Goal: Information Seeking & Learning: Learn about a topic

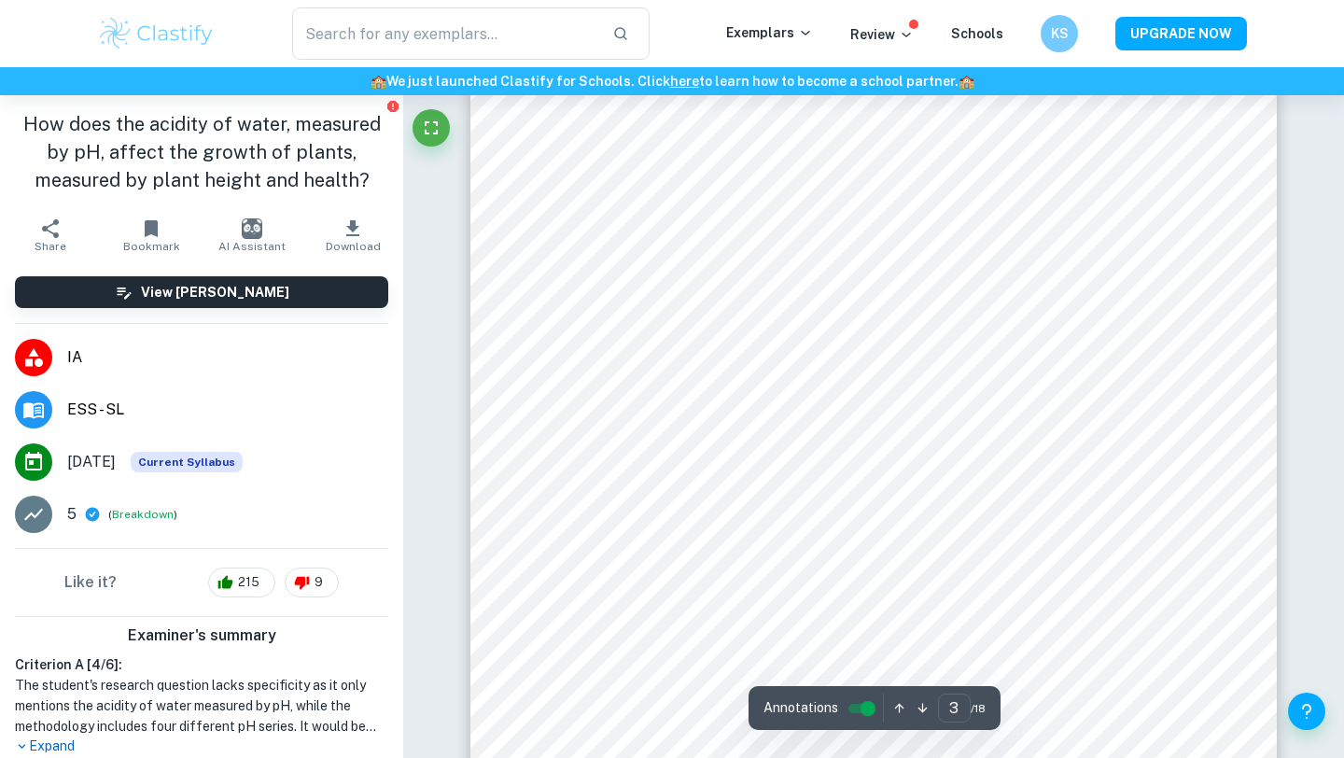
scroll to position [2944, 0]
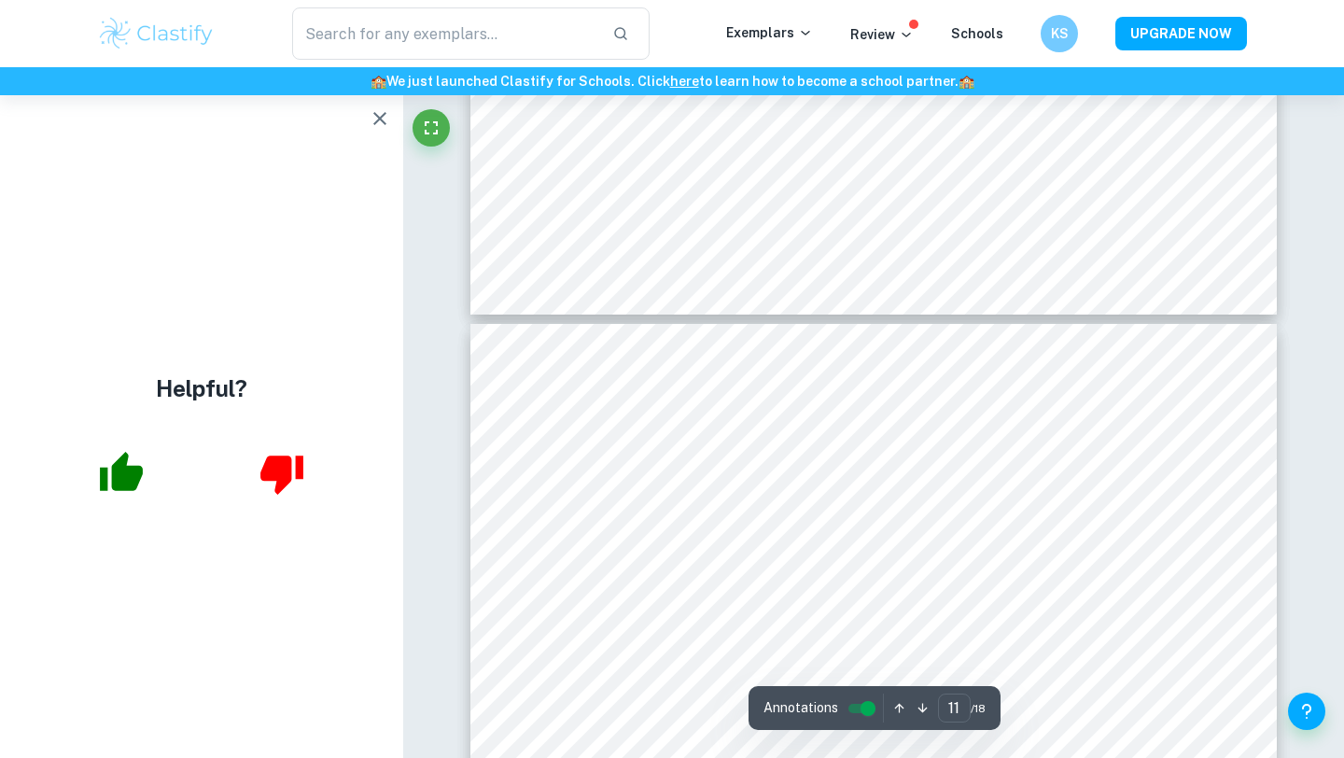
type input "12"
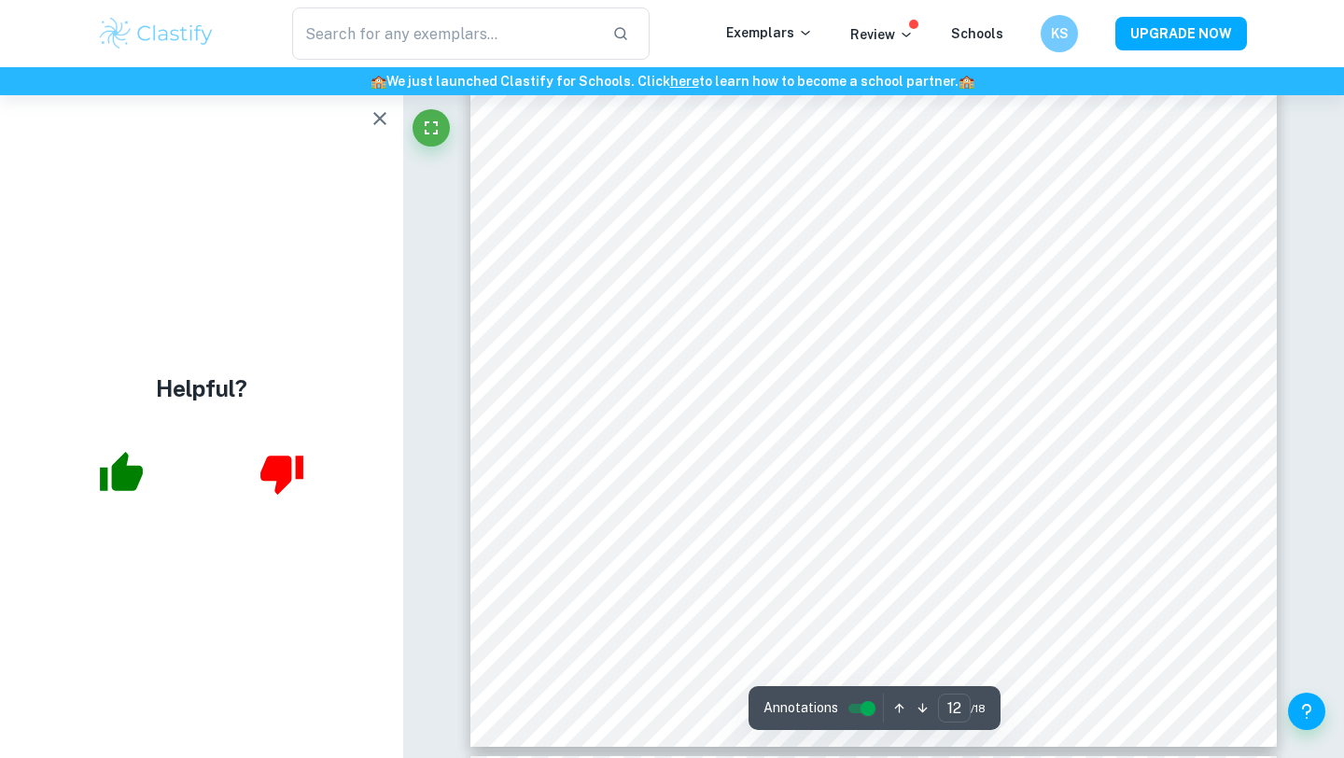
scroll to position [13891, 0]
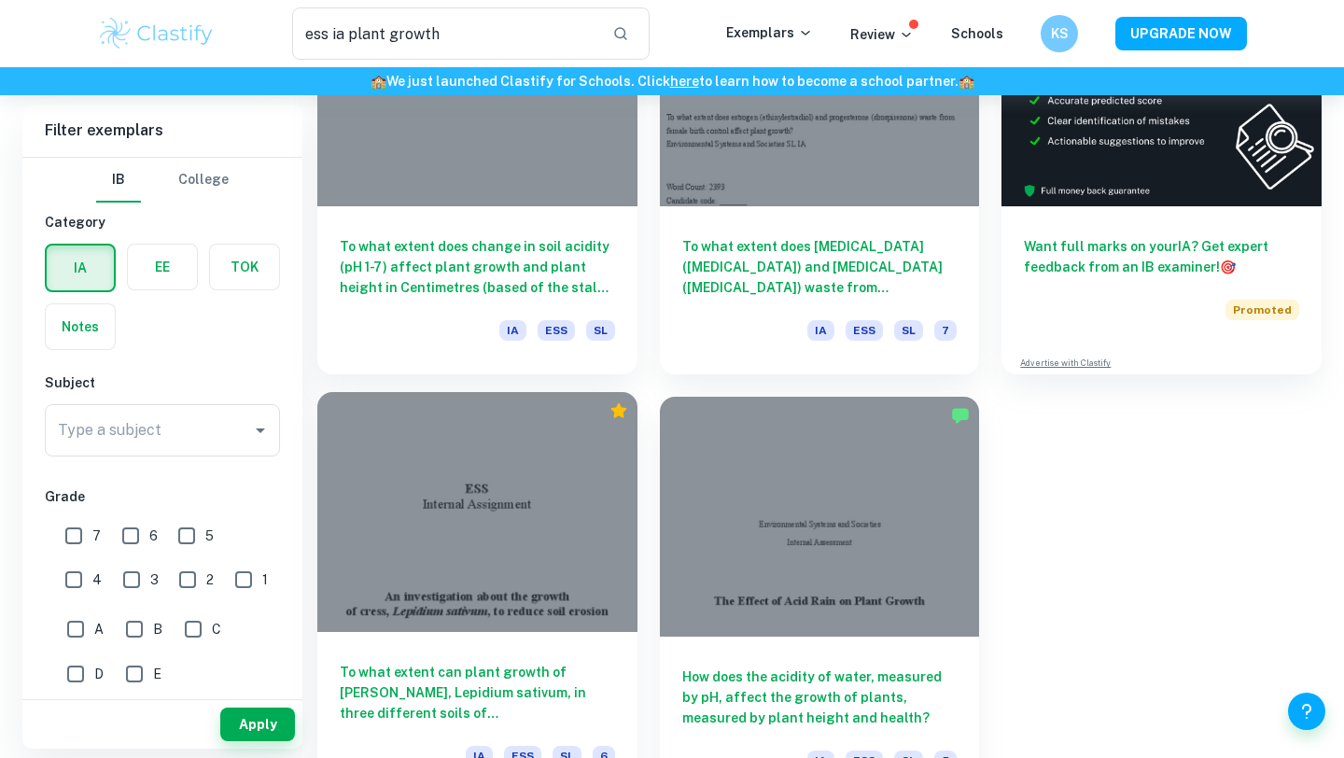
scroll to position [235, 0]
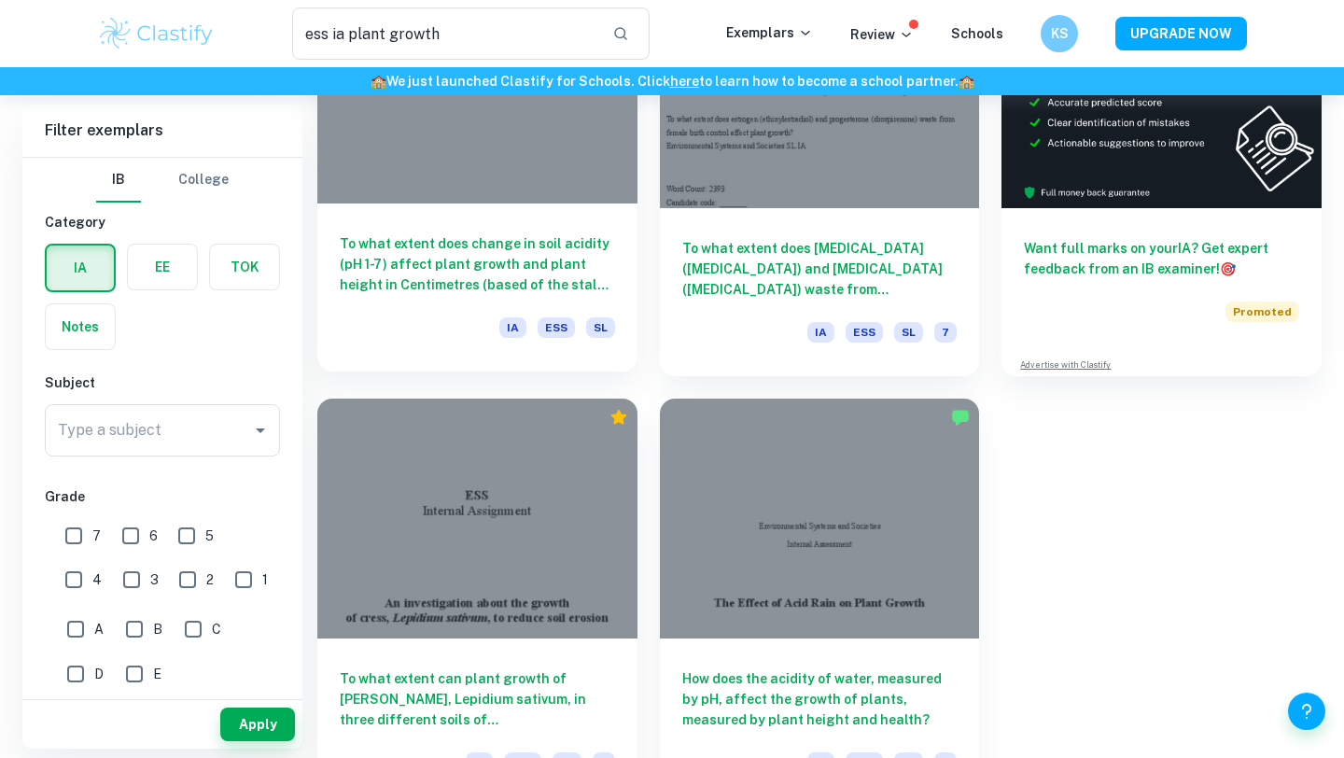
click at [450, 257] on h6 "To what extent does change in soil acidity (pH 1-7) affect plant growth and pla…" at bounding box center [477, 264] width 275 height 62
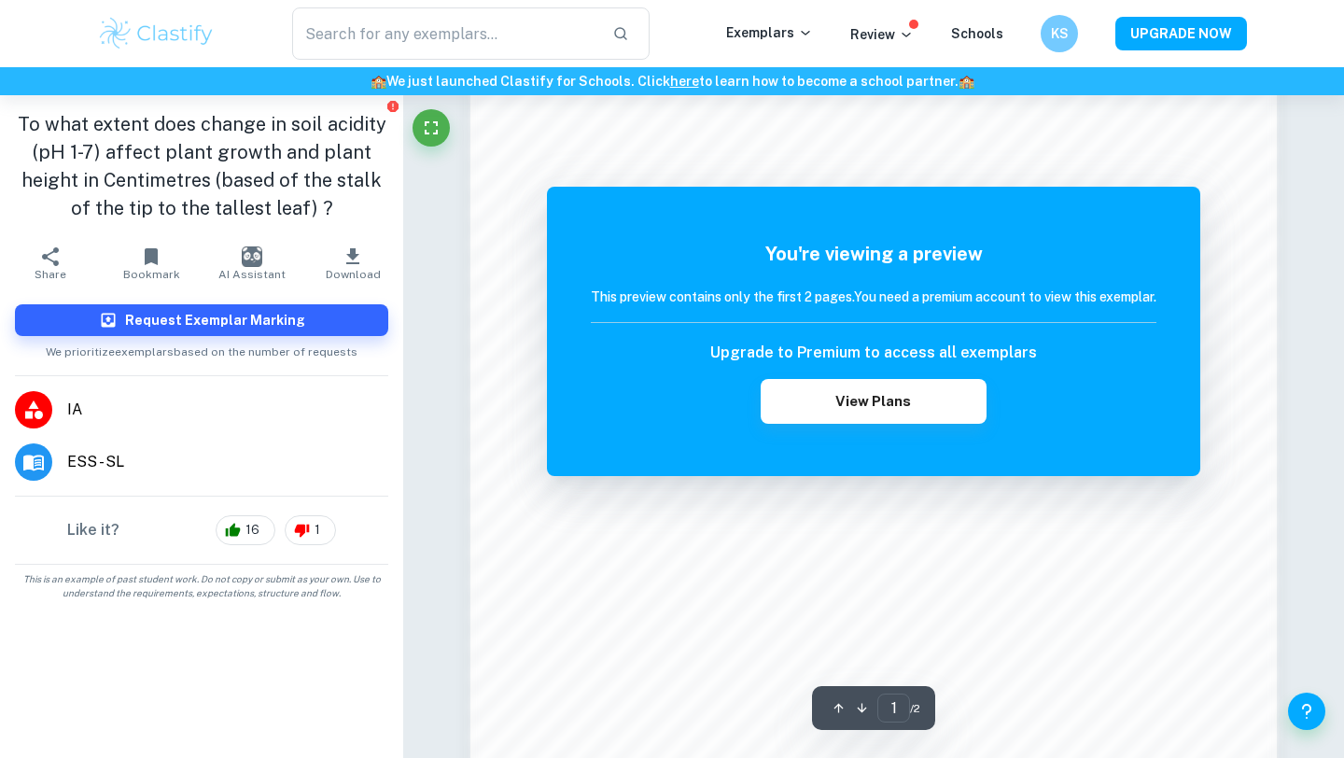
scroll to position [1775, 0]
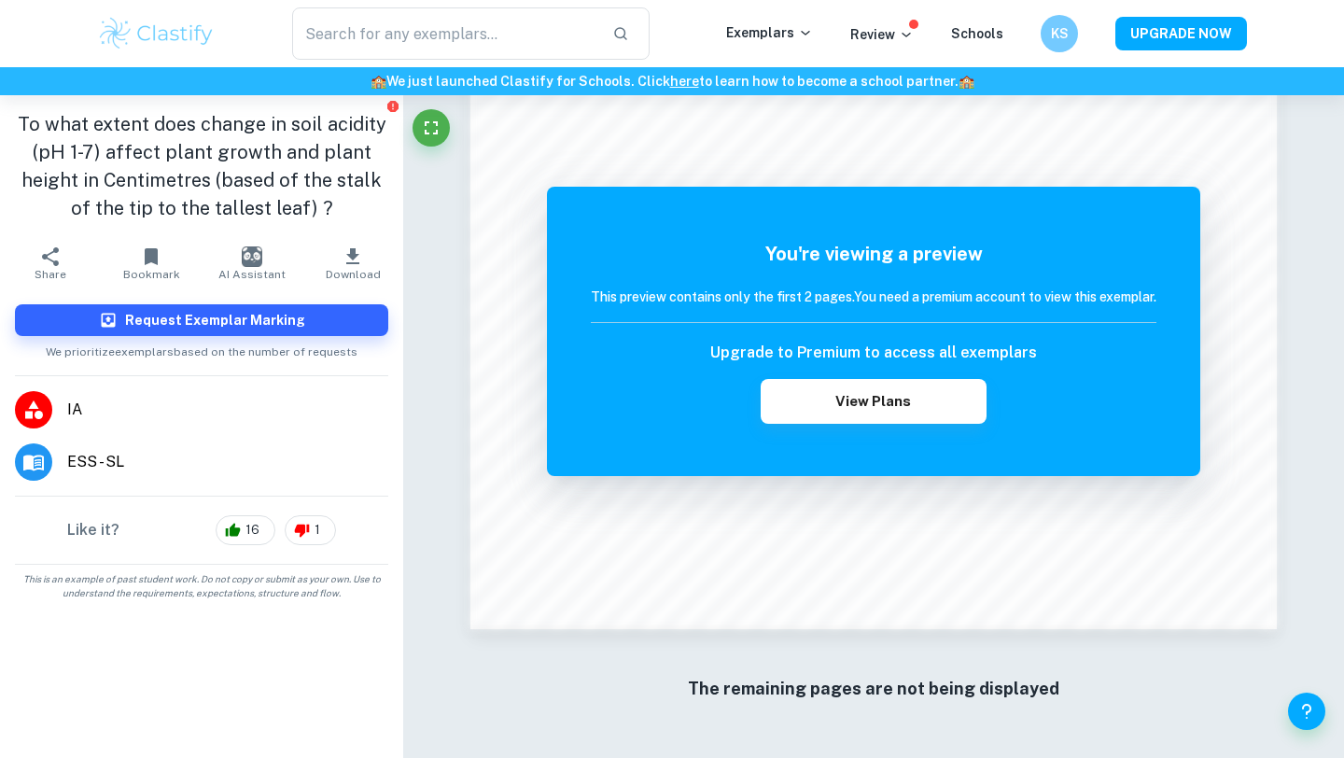
type input "ess ia plant growth"
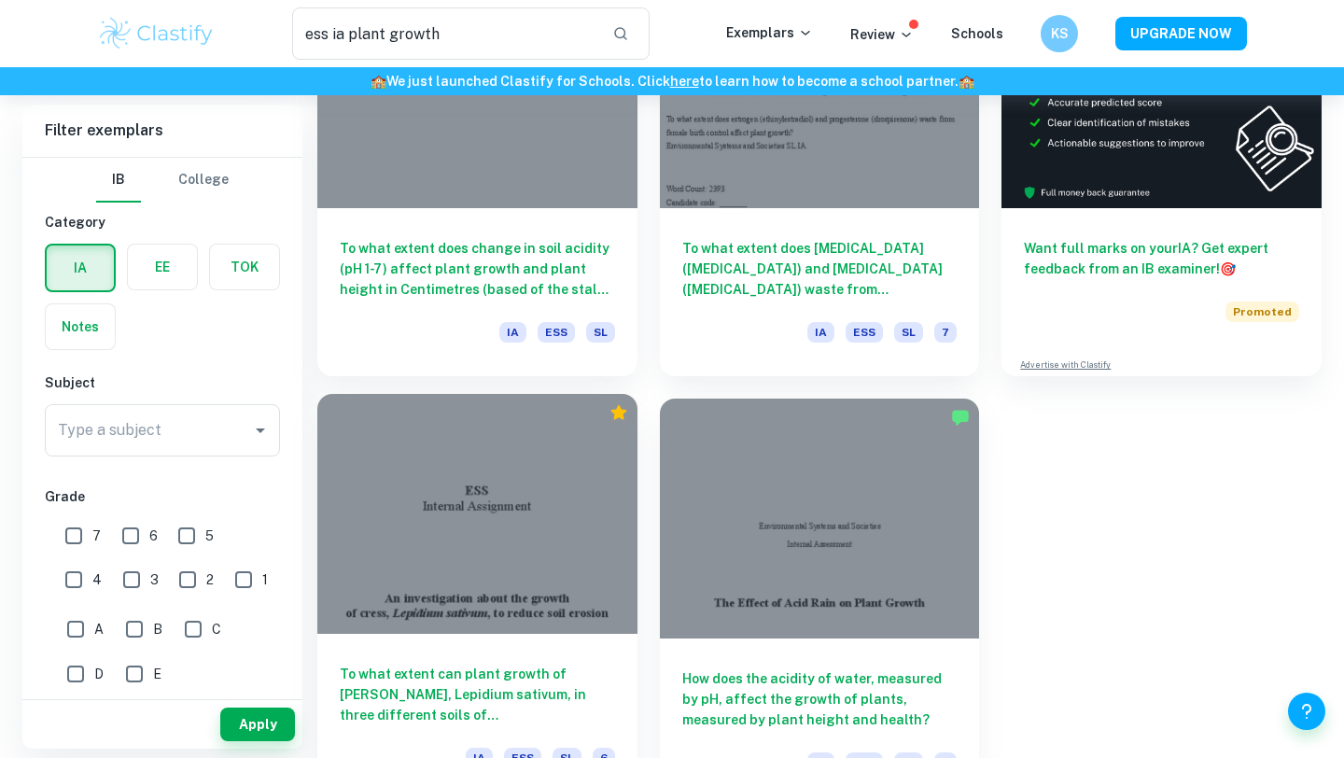
scroll to position [284, 0]
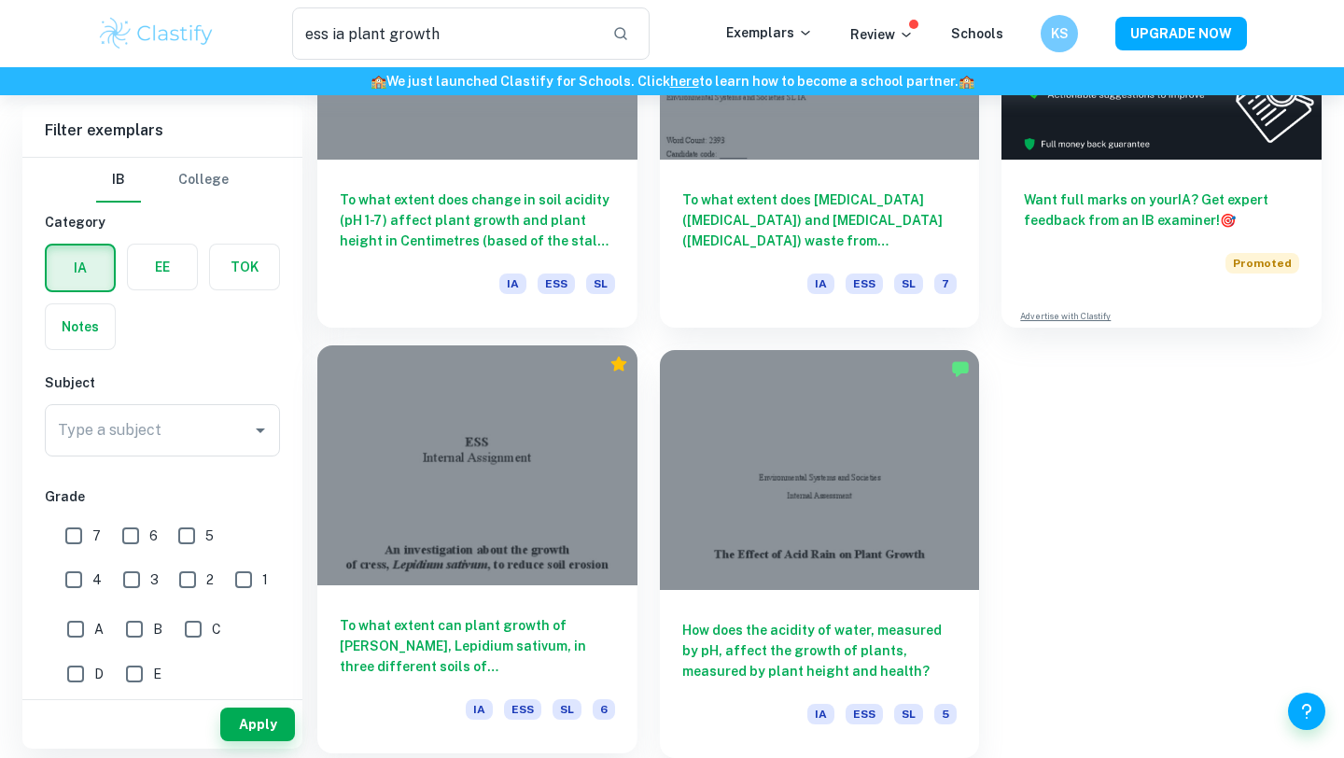
click at [422, 656] on h6 "To what extent can plant growth of cress, Lepidium sativum, in three different …" at bounding box center [477, 646] width 275 height 62
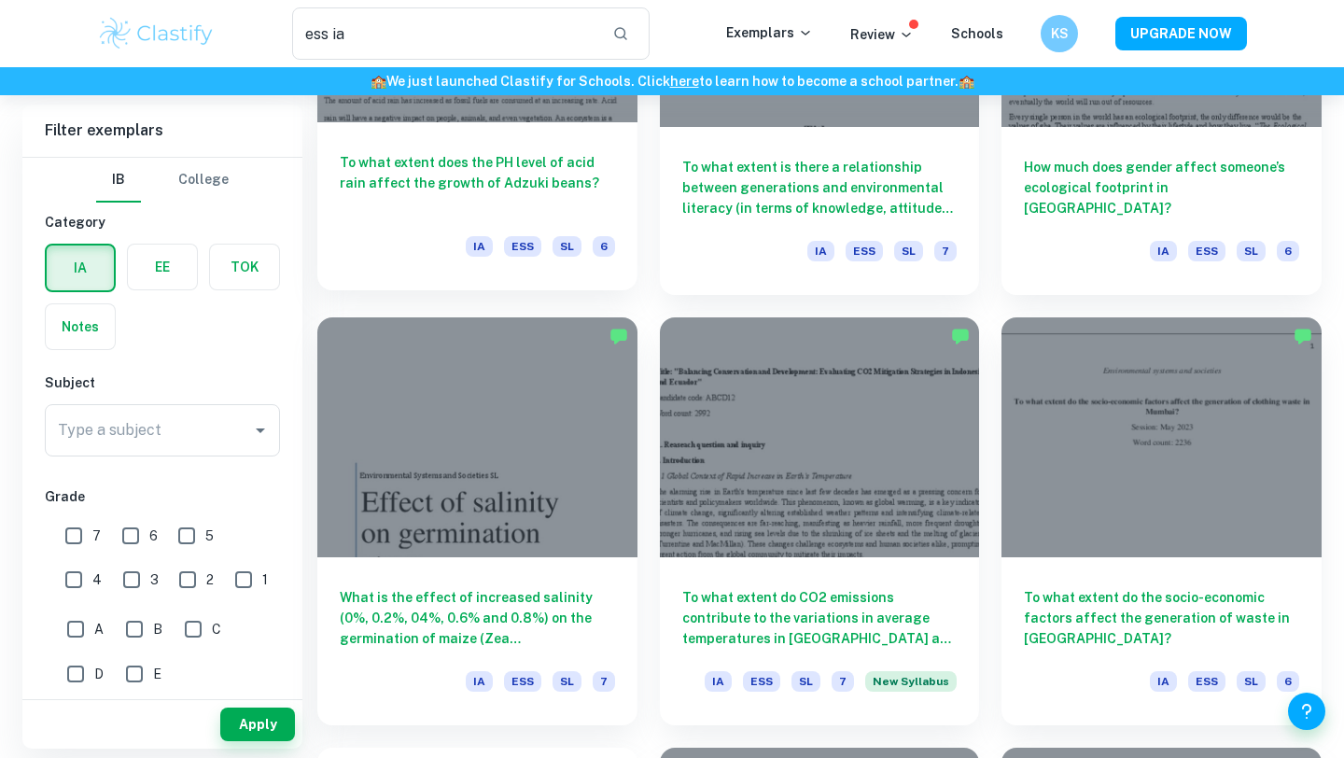
scroll to position [2040, 0]
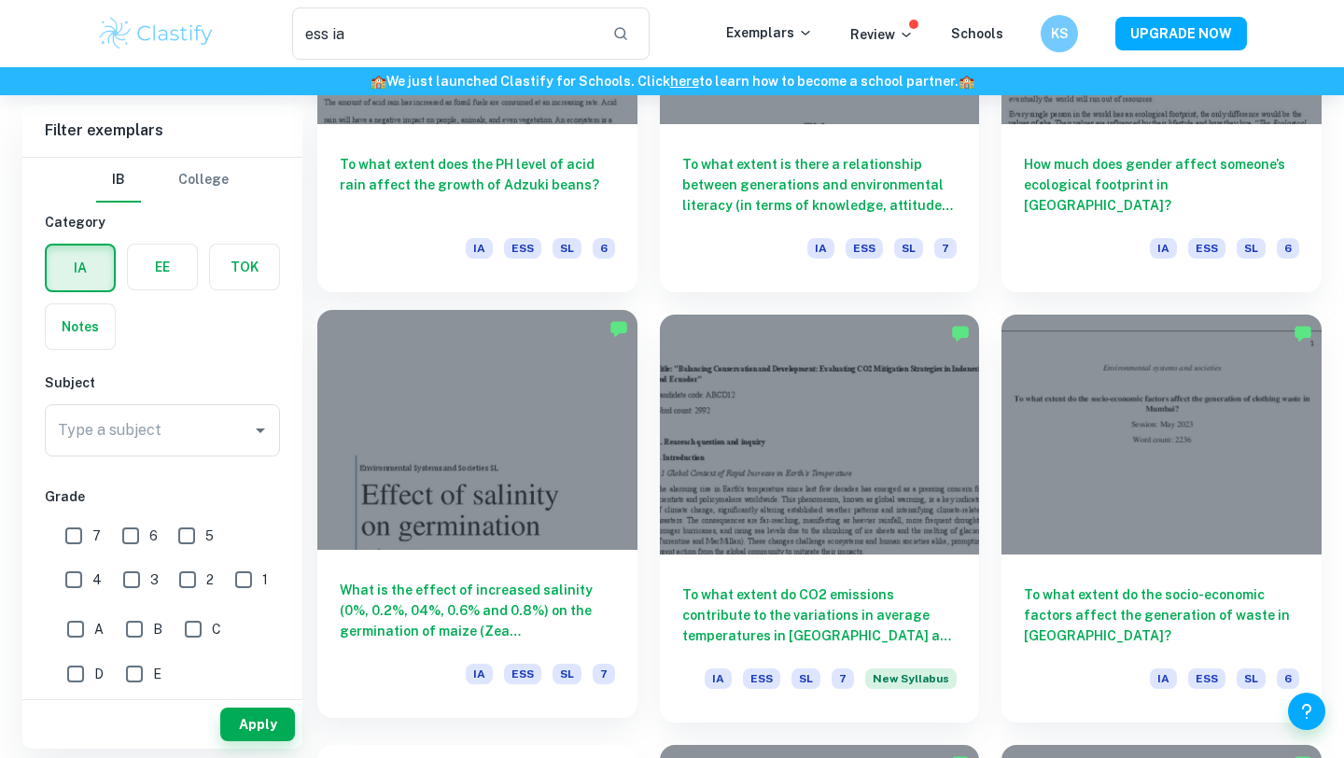
click at [508, 597] on h6 "What is the effect of increased salinity (0%, 0.2%, 04%, 0.6% and 0.8%) on the …" at bounding box center [477, 611] width 275 height 62
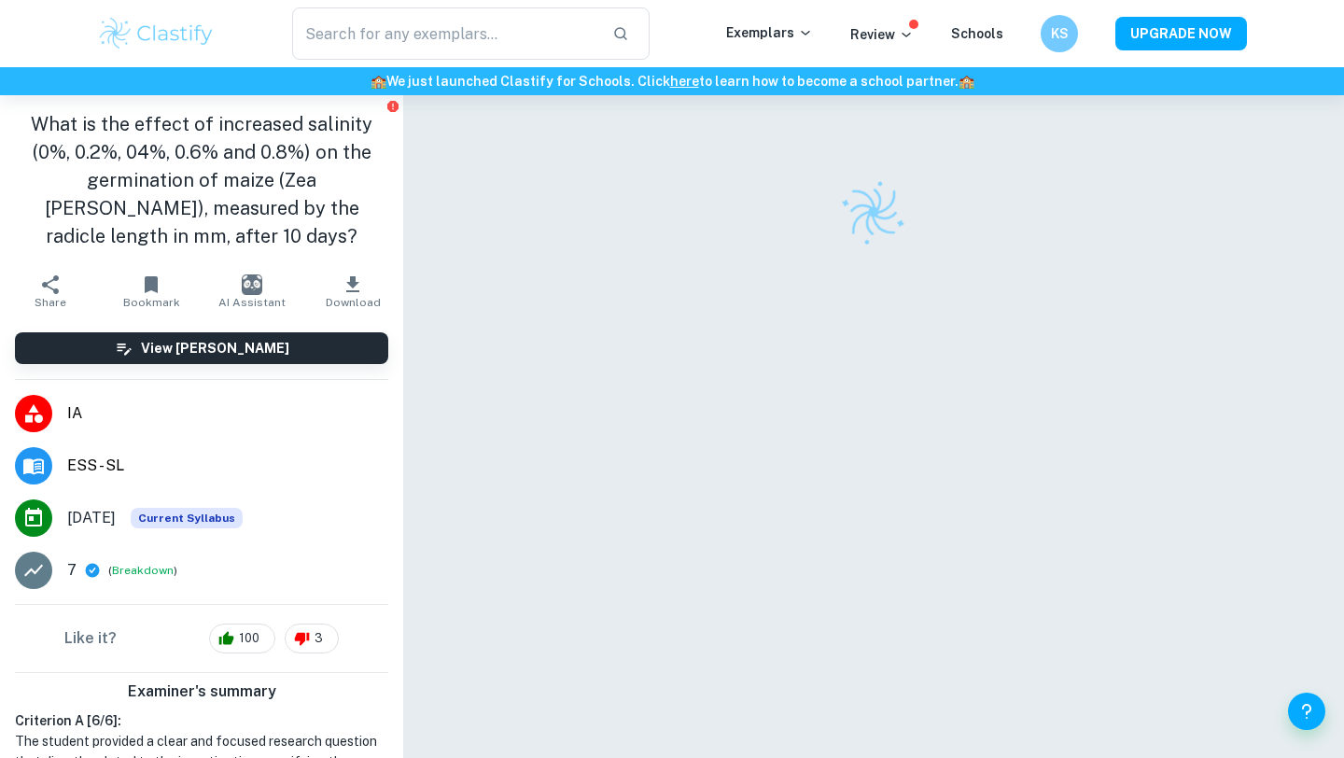
scroll to position [95, 0]
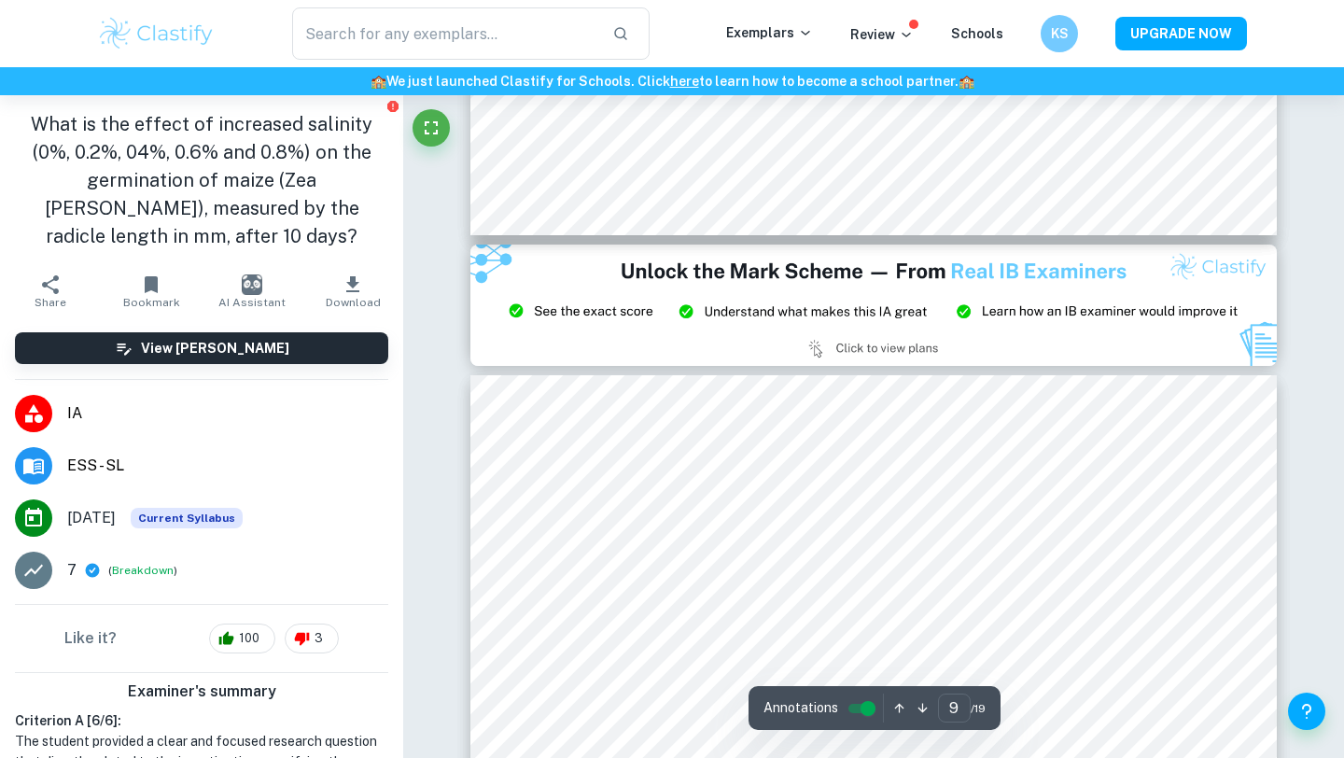
type input "8"
